Goal: Find specific page/section: Find specific page/section

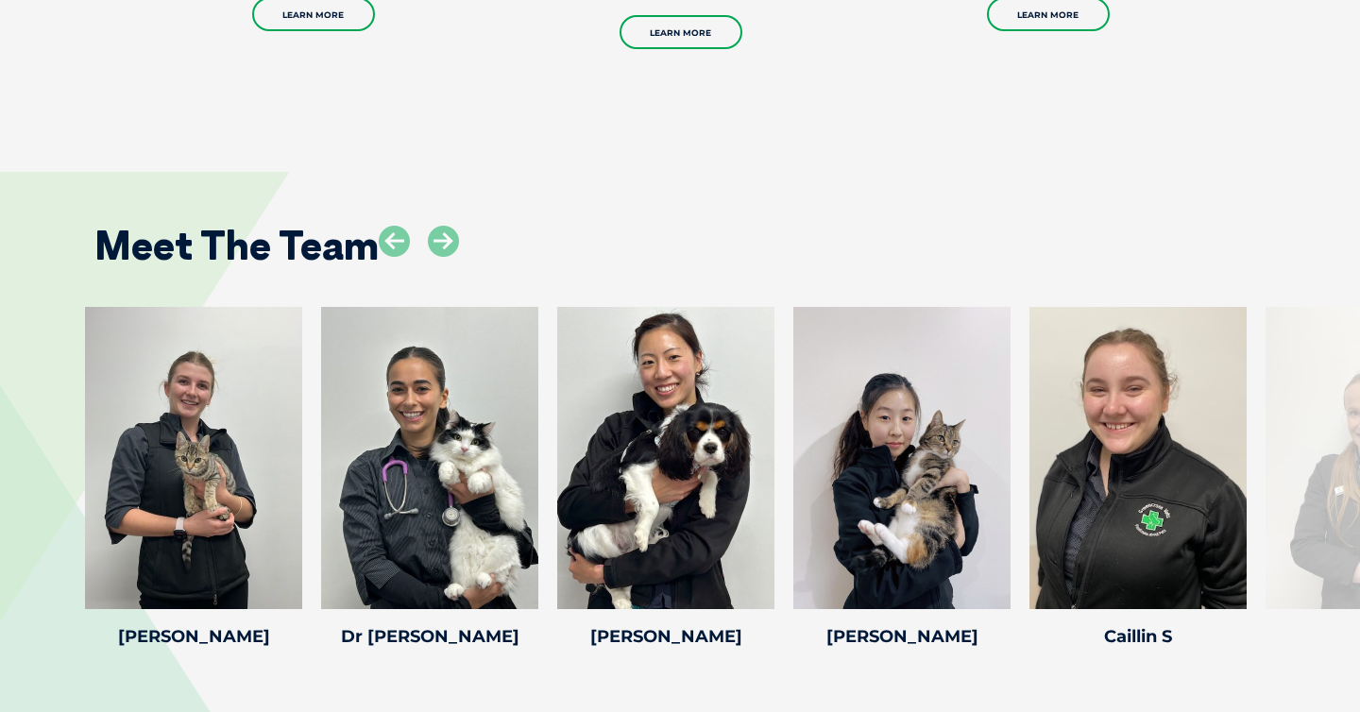
scroll to position [2284, 0]
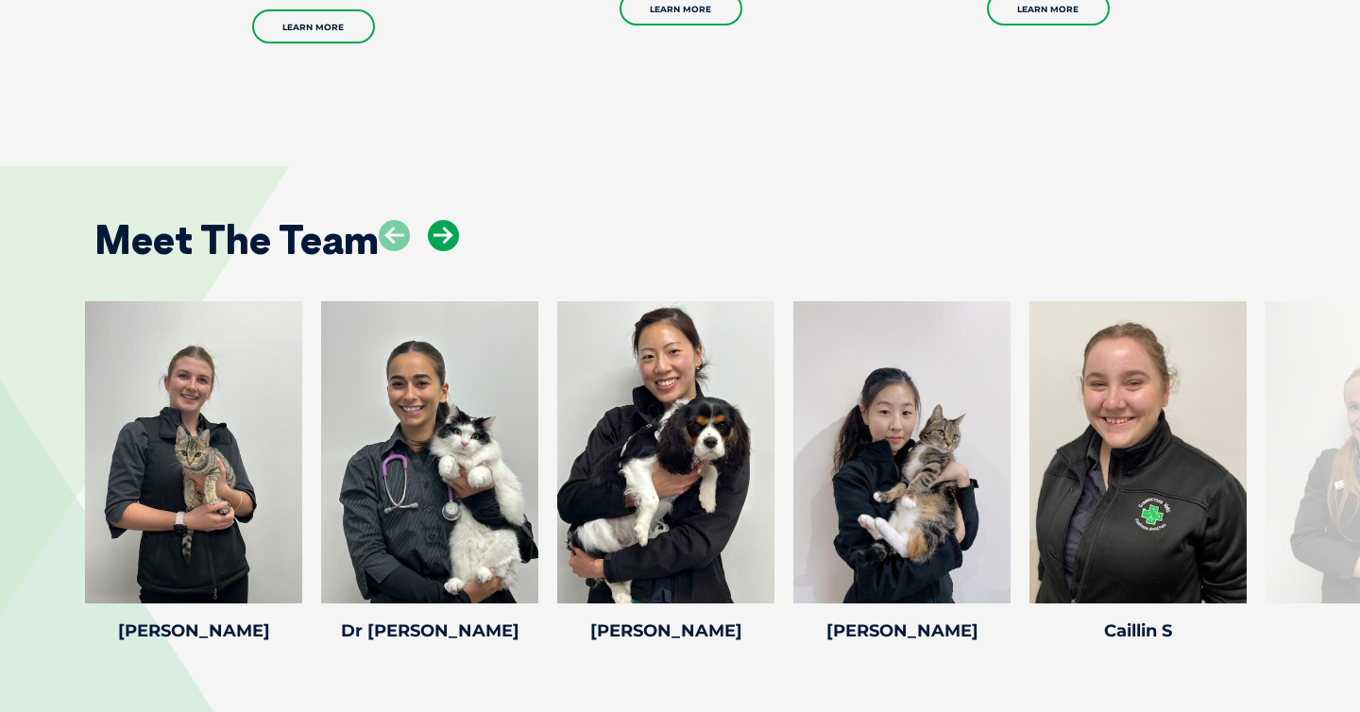
click at [439, 237] on icon at bounding box center [443, 235] width 31 height 31
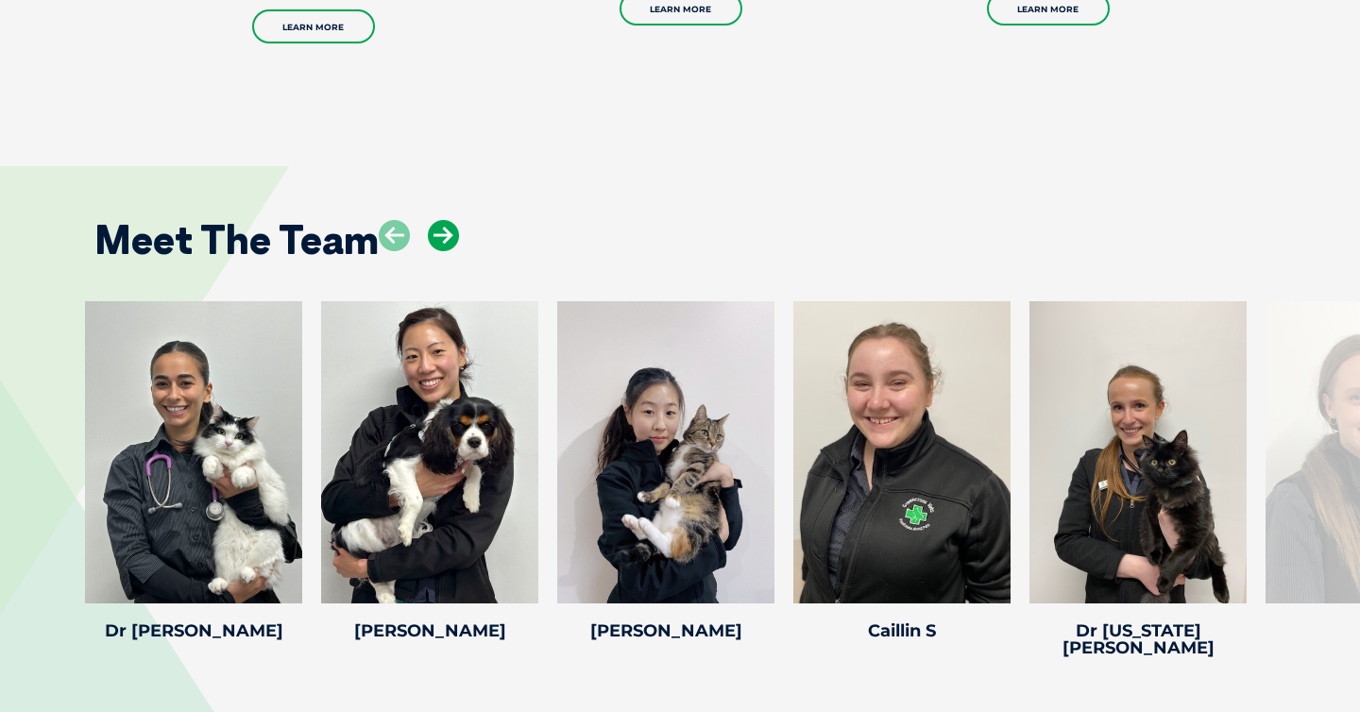
click at [439, 237] on icon at bounding box center [443, 235] width 31 height 31
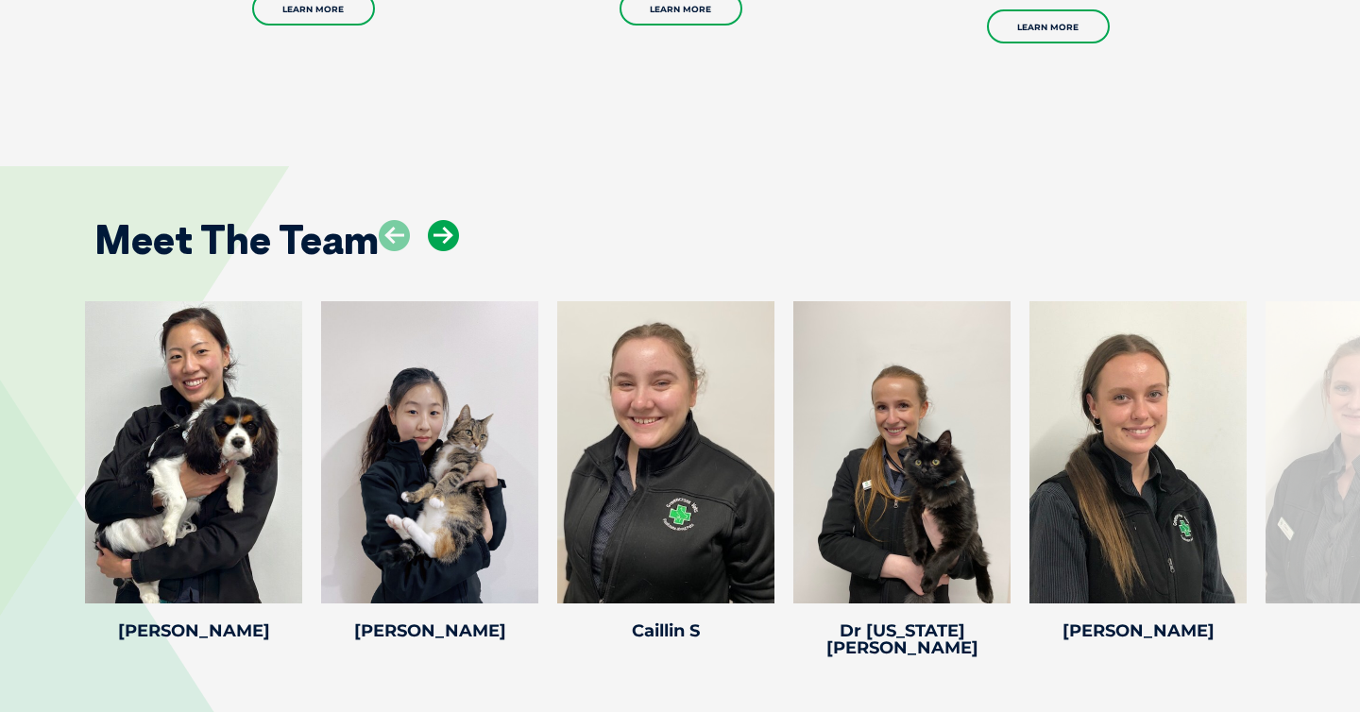
click at [439, 237] on icon at bounding box center [443, 235] width 31 height 31
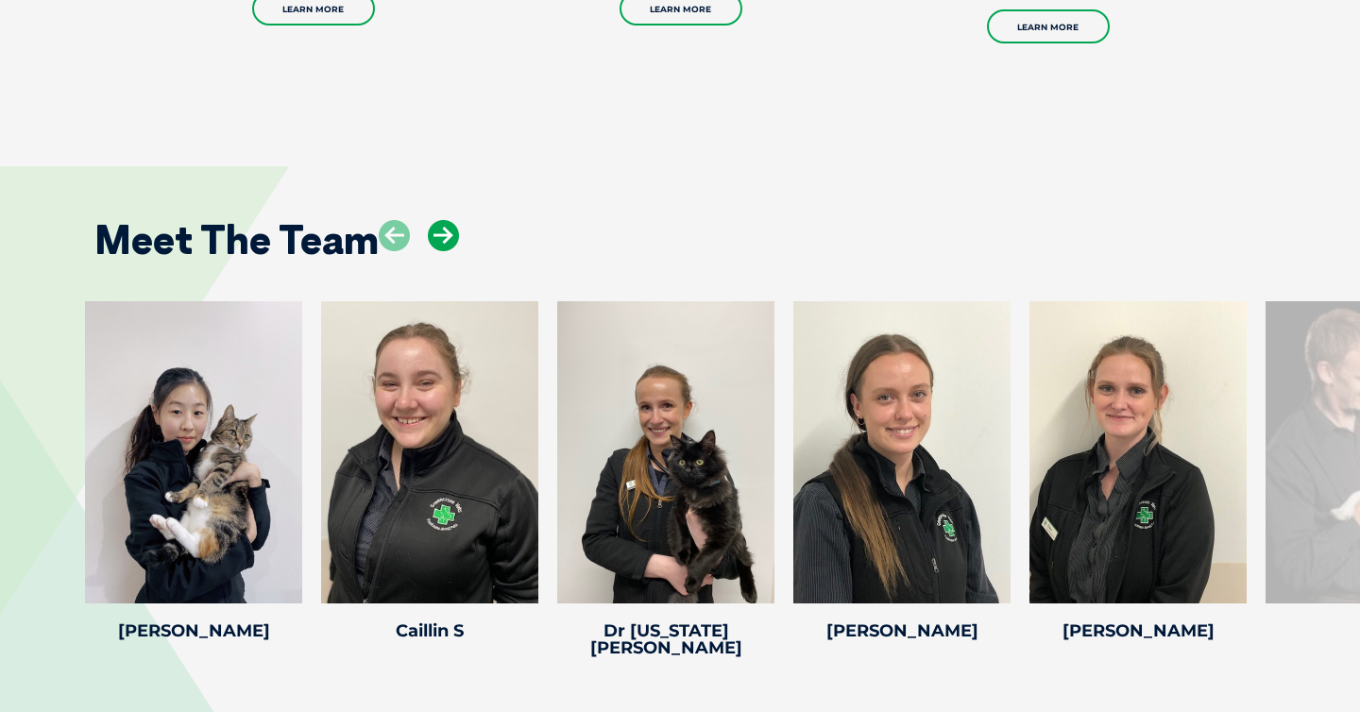
click at [439, 237] on icon at bounding box center [443, 235] width 31 height 31
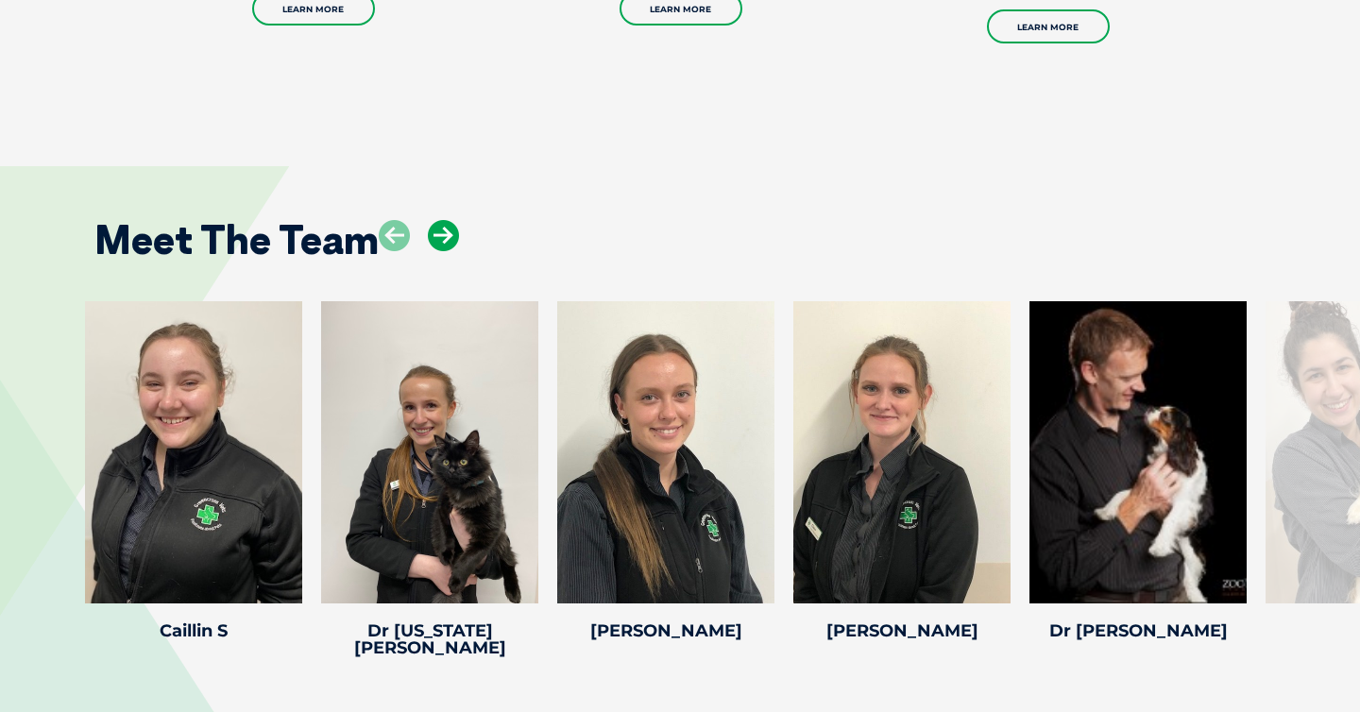
click at [439, 237] on icon at bounding box center [443, 235] width 31 height 31
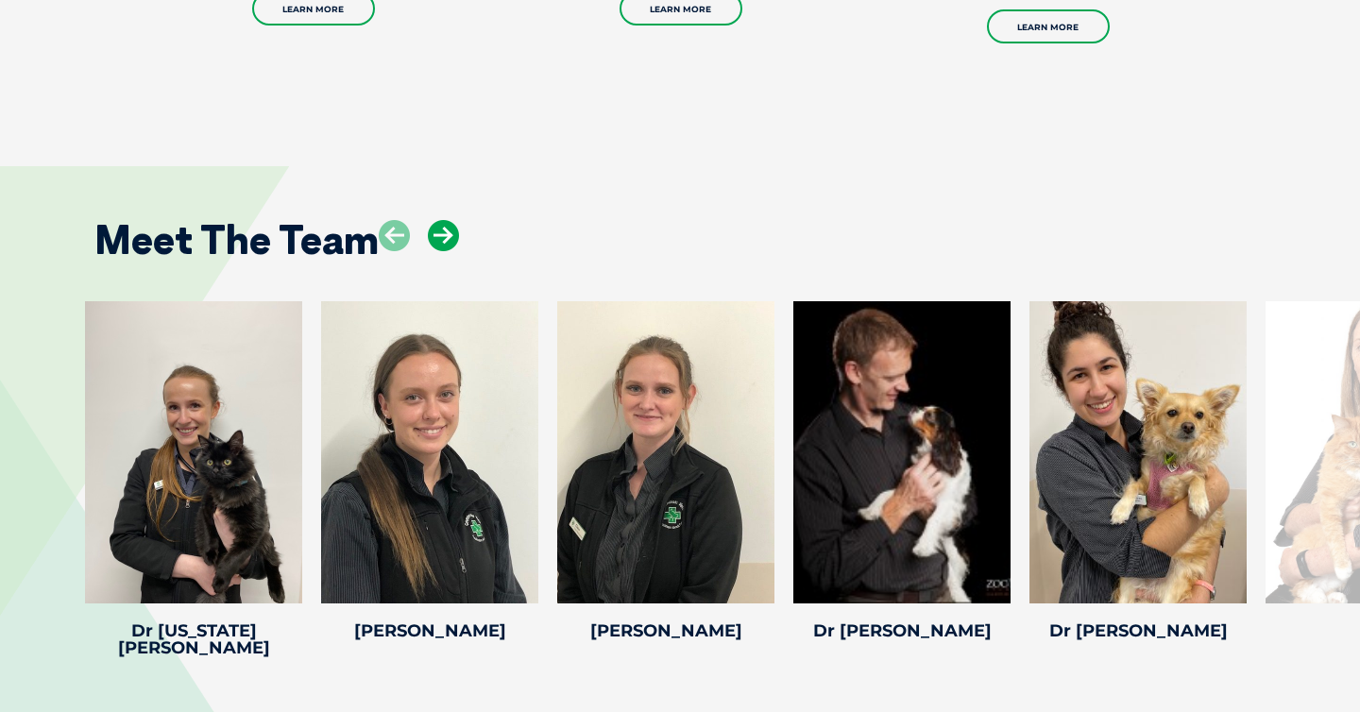
click at [439, 237] on icon at bounding box center [443, 235] width 31 height 31
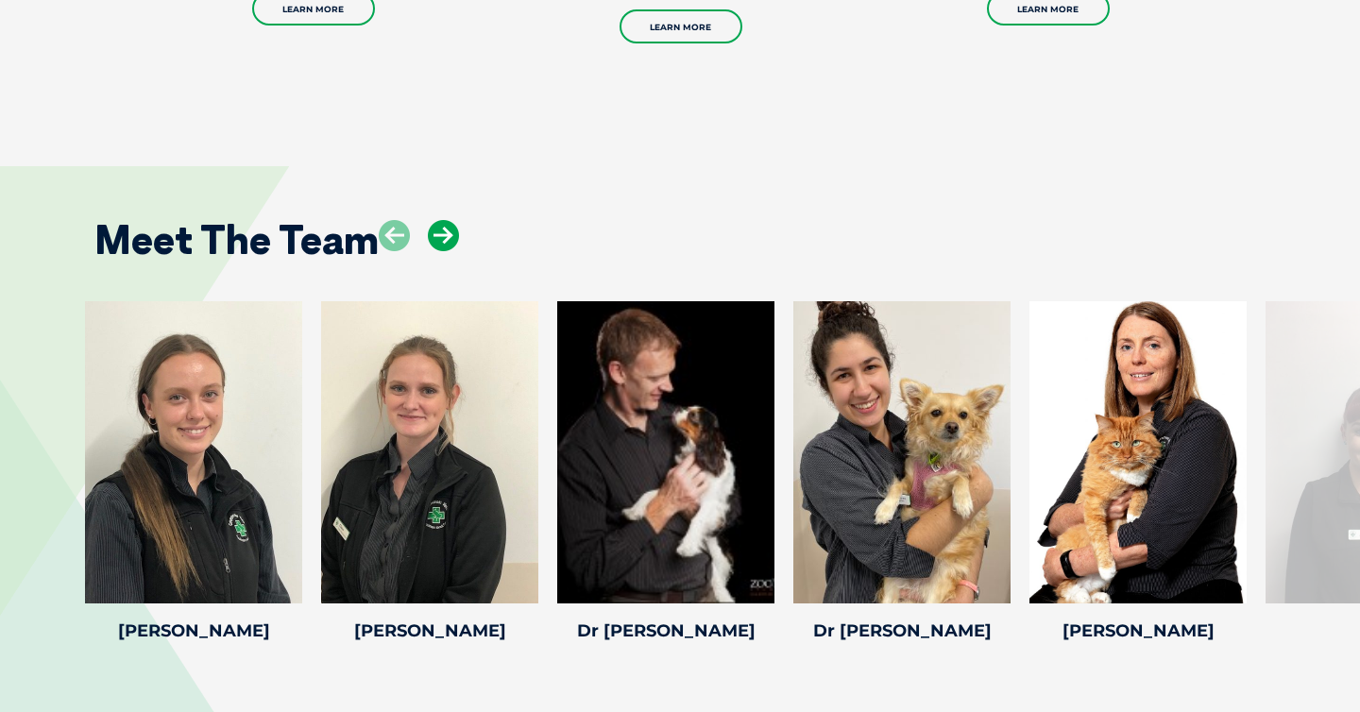
click at [439, 237] on icon at bounding box center [443, 235] width 31 height 31
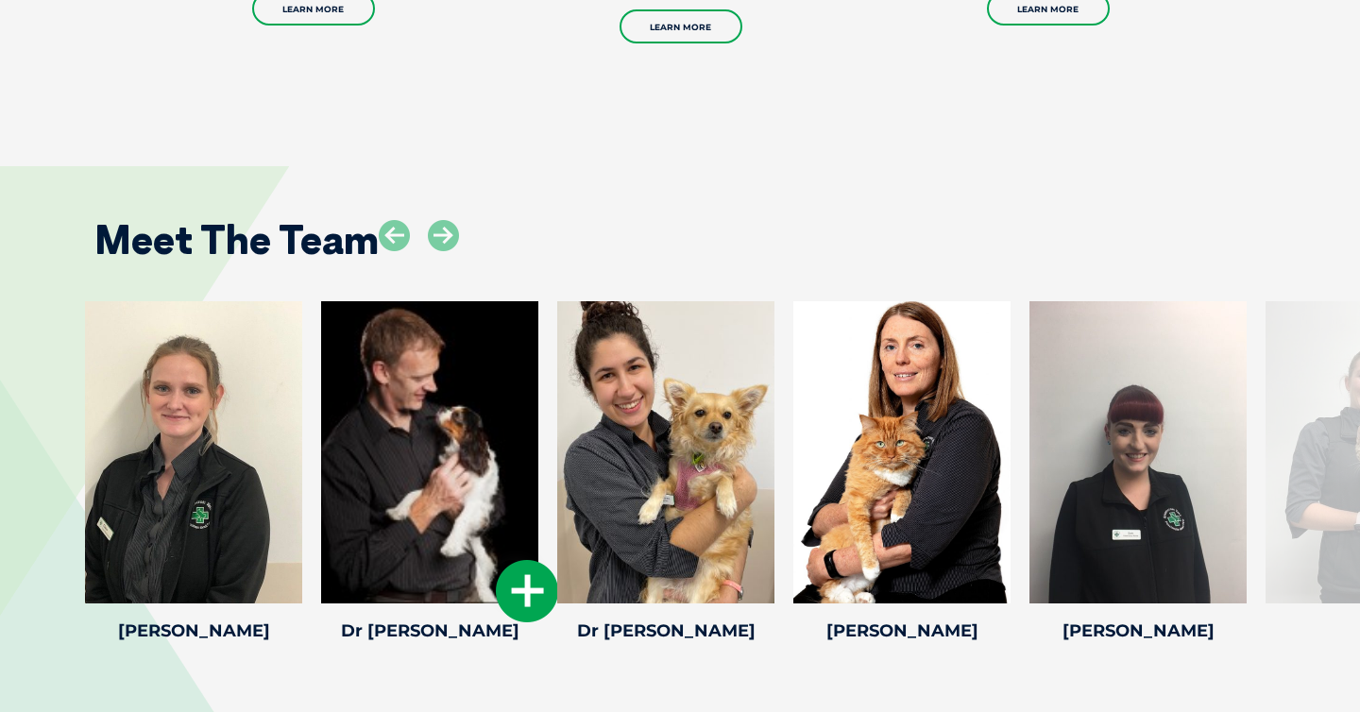
click at [419, 463] on div at bounding box center [429, 452] width 217 height 302
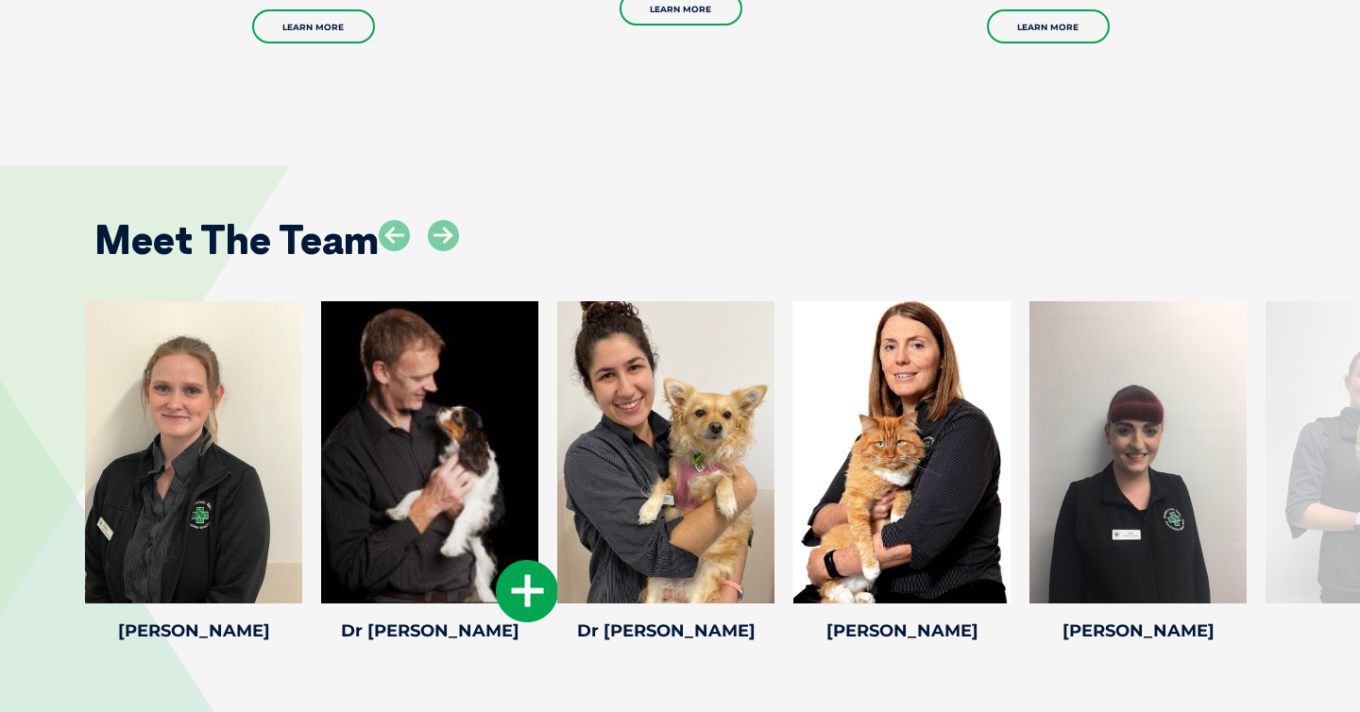
click at [531, 585] on icon at bounding box center [527, 591] width 62 height 62
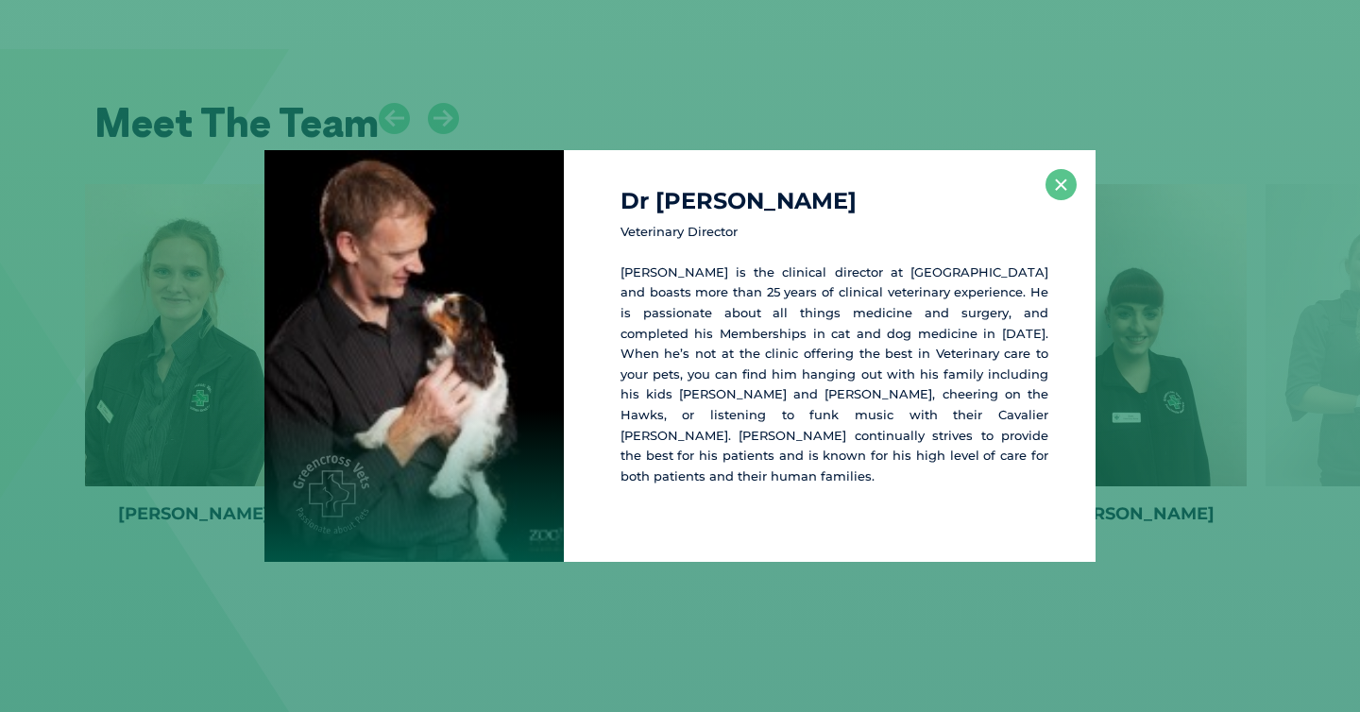
scroll to position [2402, 0]
click at [1063, 186] on button "×" at bounding box center [1060, 184] width 31 height 31
